Goal: Task Accomplishment & Management: Use online tool/utility

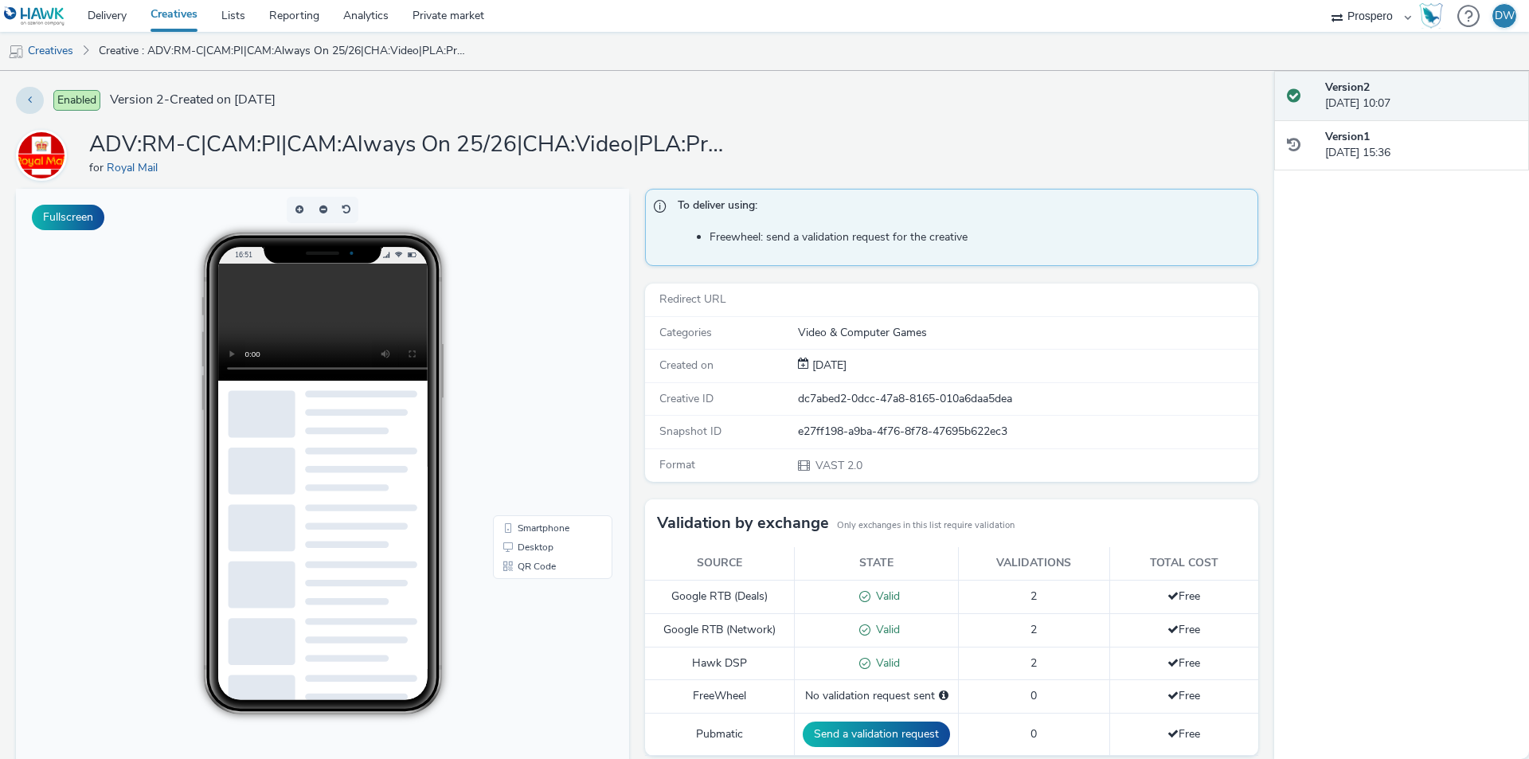
click at [284, 303] on video at bounding box center [335, 322] width 234 height 117
click at [259, 323] on video at bounding box center [335, 322] width 234 height 117
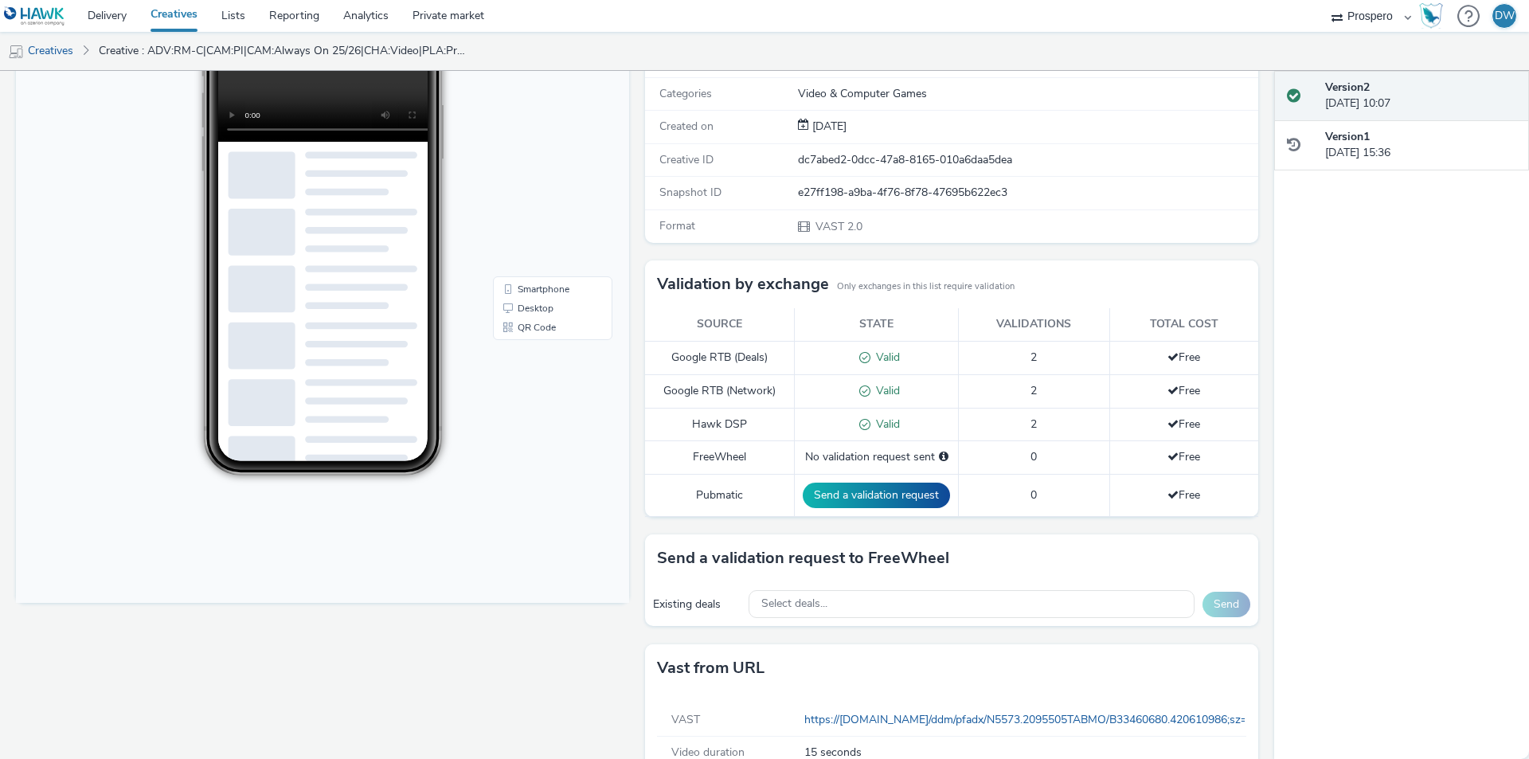
scroll to position [279, 0]
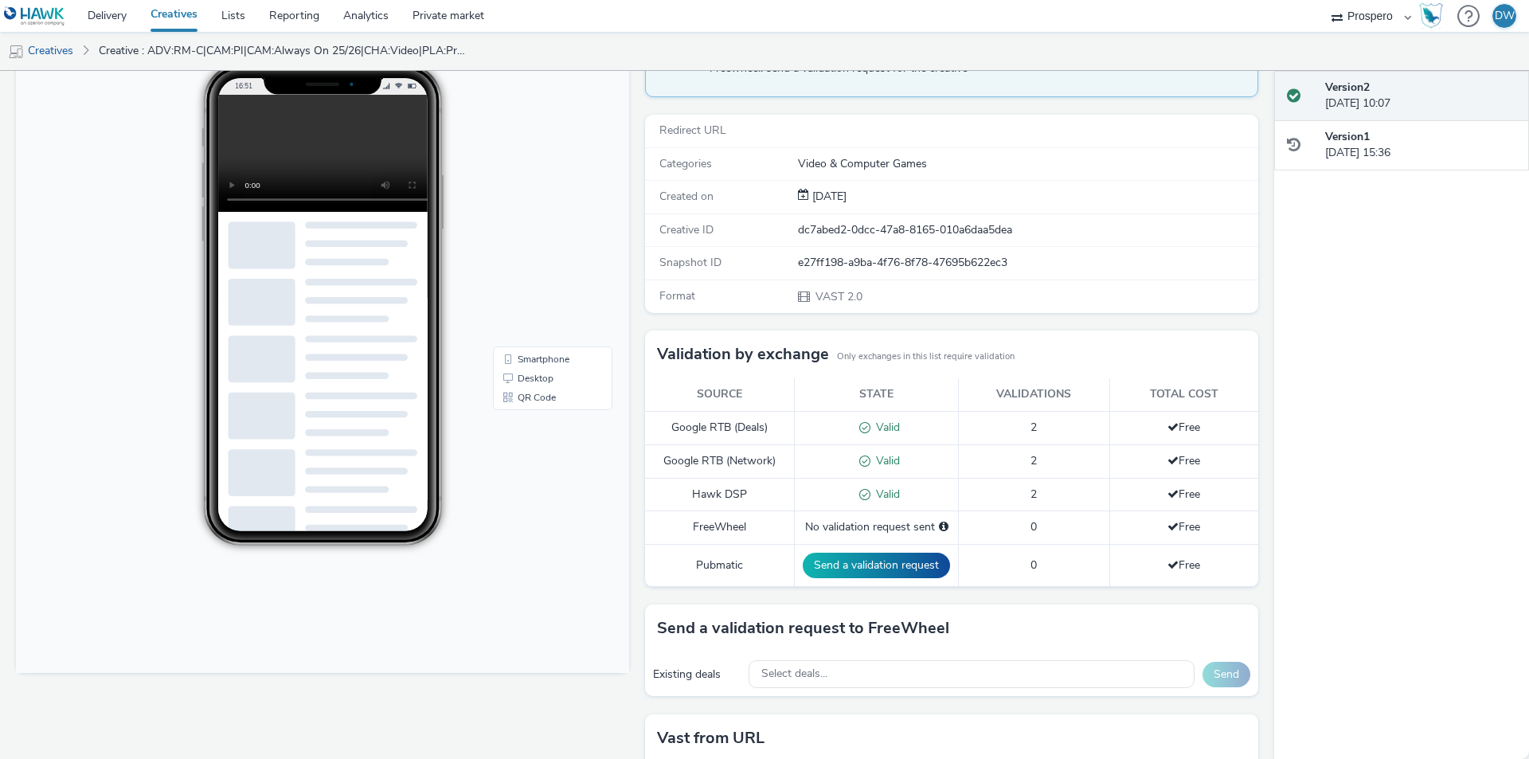
scroll to position [41, 0]
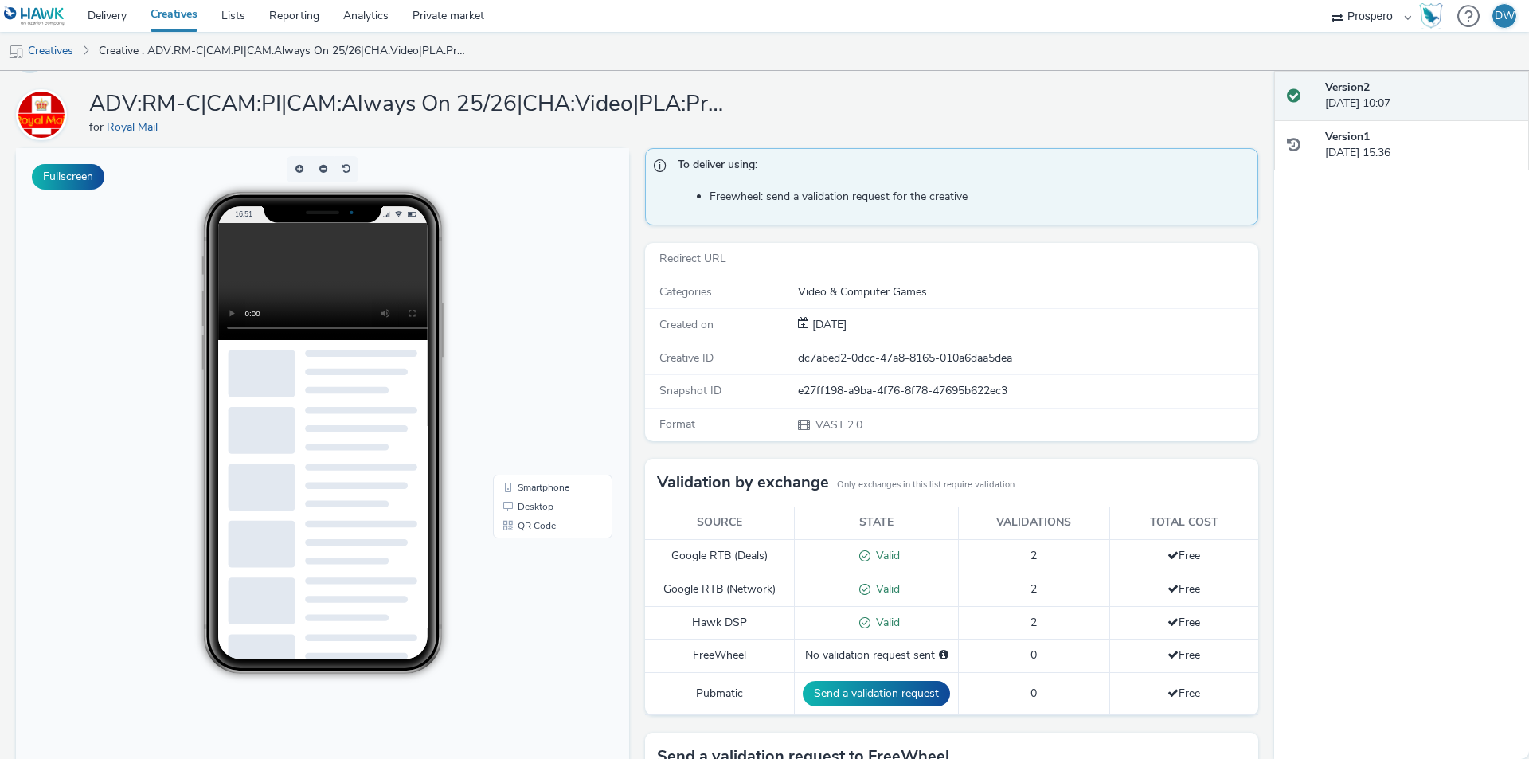
click at [329, 291] on video at bounding box center [335, 281] width 234 height 117
click at [261, 255] on video at bounding box center [335, 281] width 234 height 117
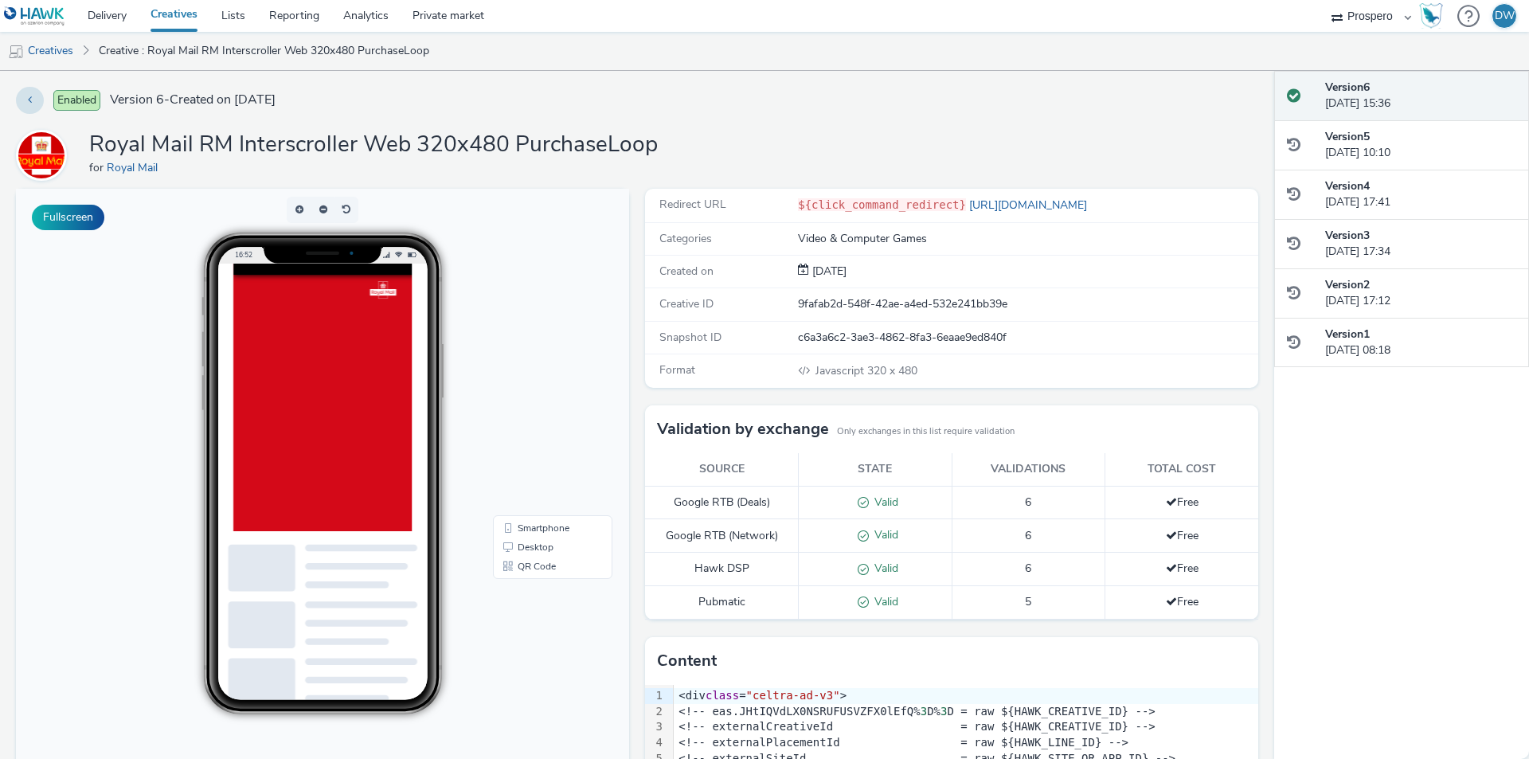
click at [341, 374] on div at bounding box center [997, 644] width 1529 height 760
click at [84, 292] on body "16:52 Smartphone Desktop QR Code" at bounding box center [322, 515] width 613 height 653
